Goal: Task Accomplishment & Management: Use online tool/utility

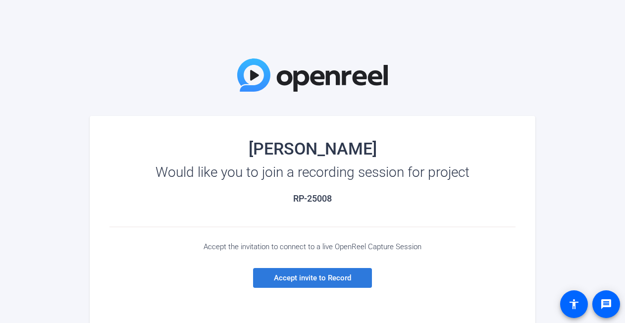
click at [299, 279] on span "Accept invite to Record" at bounding box center [312, 278] width 77 height 9
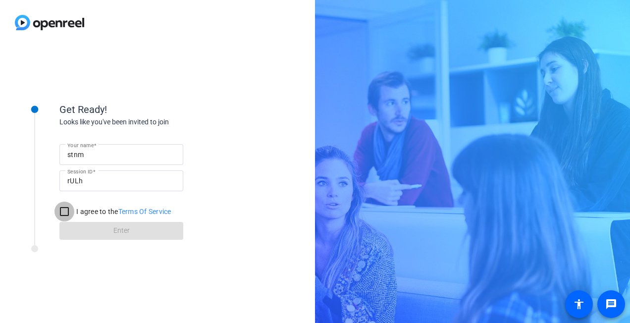
click at [63, 209] on input "I agree to the Terms Of Service" at bounding box center [65, 212] width 20 height 20
checkbox input "true"
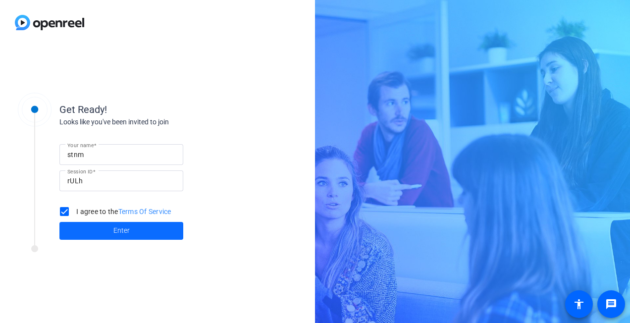
click at [95, 229] on span at bounding box center [121, 231] width 124 height 24
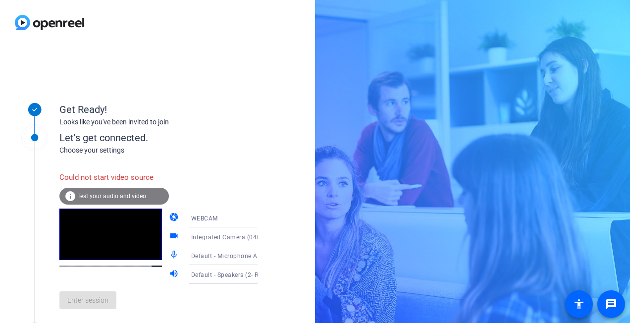
click at [92, 298] on div "Enter session" at bounding box center [168, 300] width 219 height 33
click at [134, 199] on span "Test your audio and video" at bounding box center [111, 196] width 69 height 7
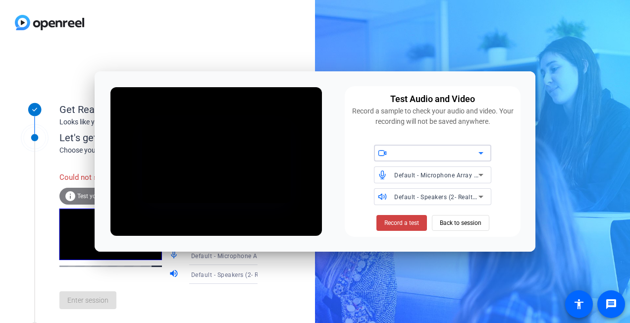
click at [458, 154] on div at bounding box center [436, 153] width 84 height 12
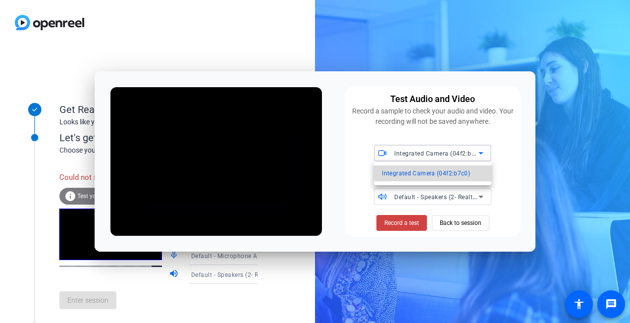
click at [446, 171] on span "Integrated Camera (04f2:b7c0)" at bounding box center [426, 173] width 88 height 12
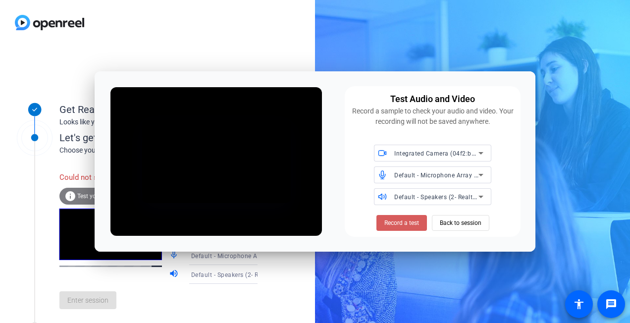
click at [417, 214] on span at bounding box center [402, 223] width 51 height 24
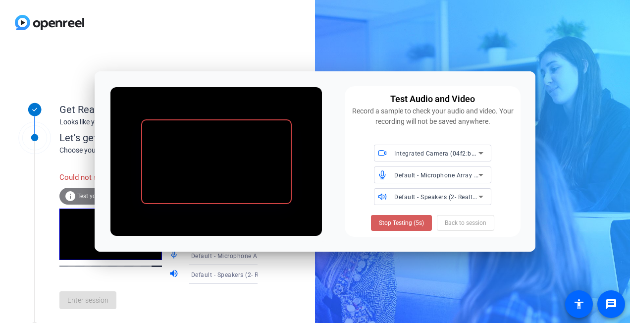
click at [425, 222] on span at bounding box center [401, 223] width 61 height 24
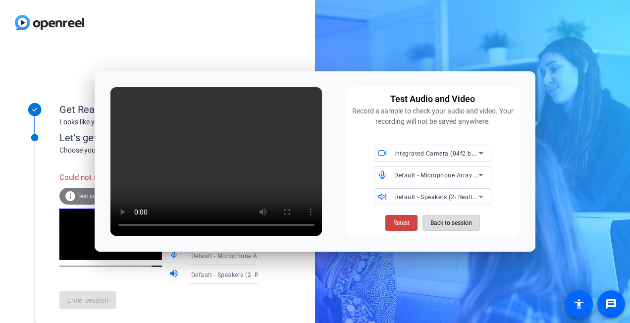
click at [445, 225] on span "Back to session" at bounding box center [452, 223] width 42 height 19
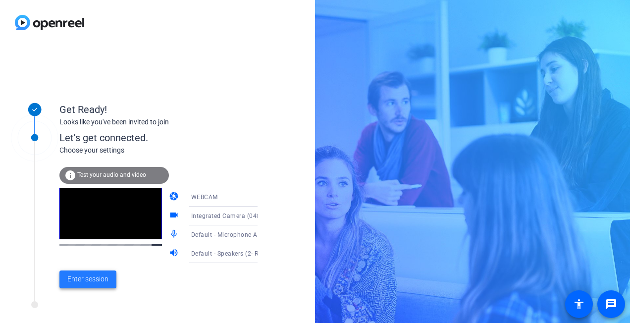
click at [110, 277] on span at bounding box center [87, 280] width 57 height 24
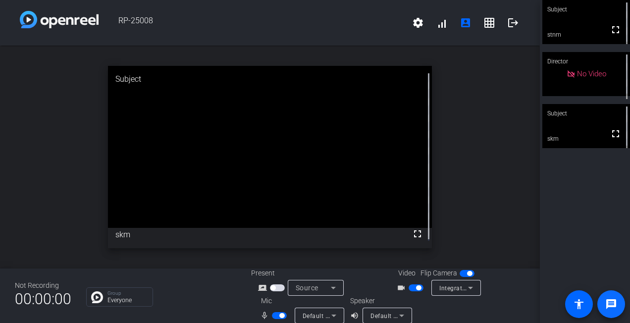
click at [614, 295] on span at bounding box center [612, 304] width 24 height 24
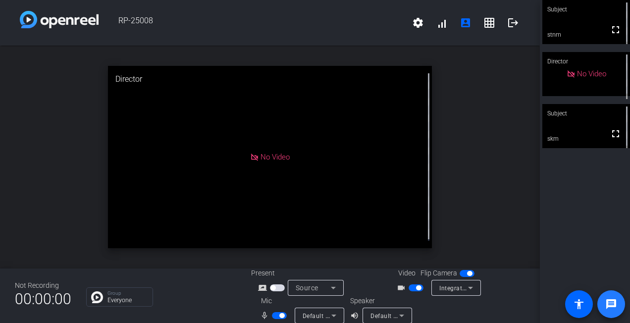
click at [611, 307] on mat-icon "message" at bounding box center [612, 304] width 12 height 12
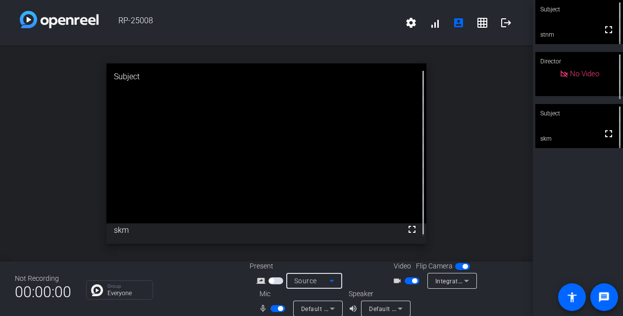
click at [332, 281] on icon at bounding box center [332, 281] width 5 height 2
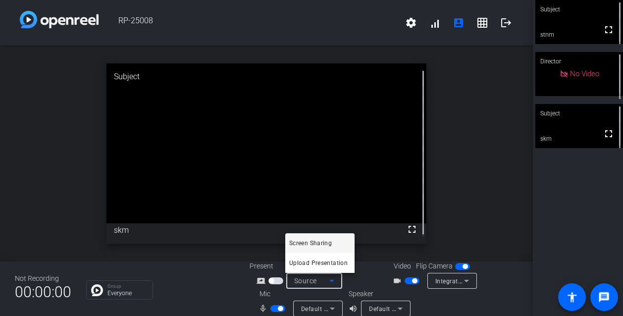
click at [204, 271] on div at bounding box center [311, 158] width 623 height 316
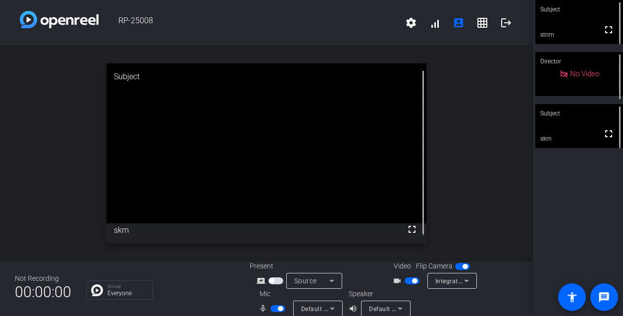
click at [339, 310] on div "Default - Microphone Array (2- Intel® Smart Sound Technology for Digital Microp…" at bounding box center [318, 309] width 50 height 16
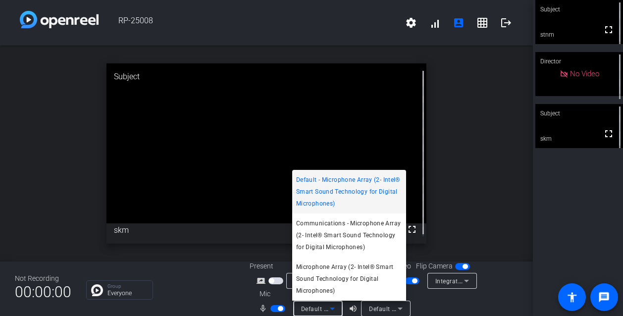
click at [182, 292] on div at bounding box center [311, 158] width 623 height 316
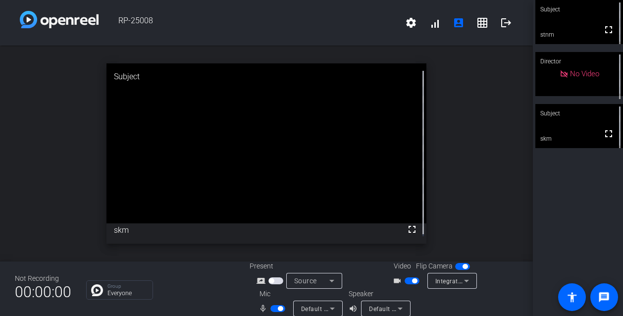
click at [386, 307] on span "Default - Speakers (2- Realtek(R) Audio)" at bounding box center [426, 309] width 114 height 8
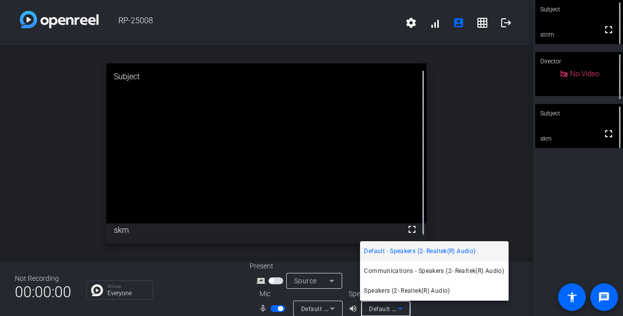
click at [477, 184] on div at bounding box center [311, 158] width 623 height 316
